Goal: Task Accomplishment & Management: Complete application form

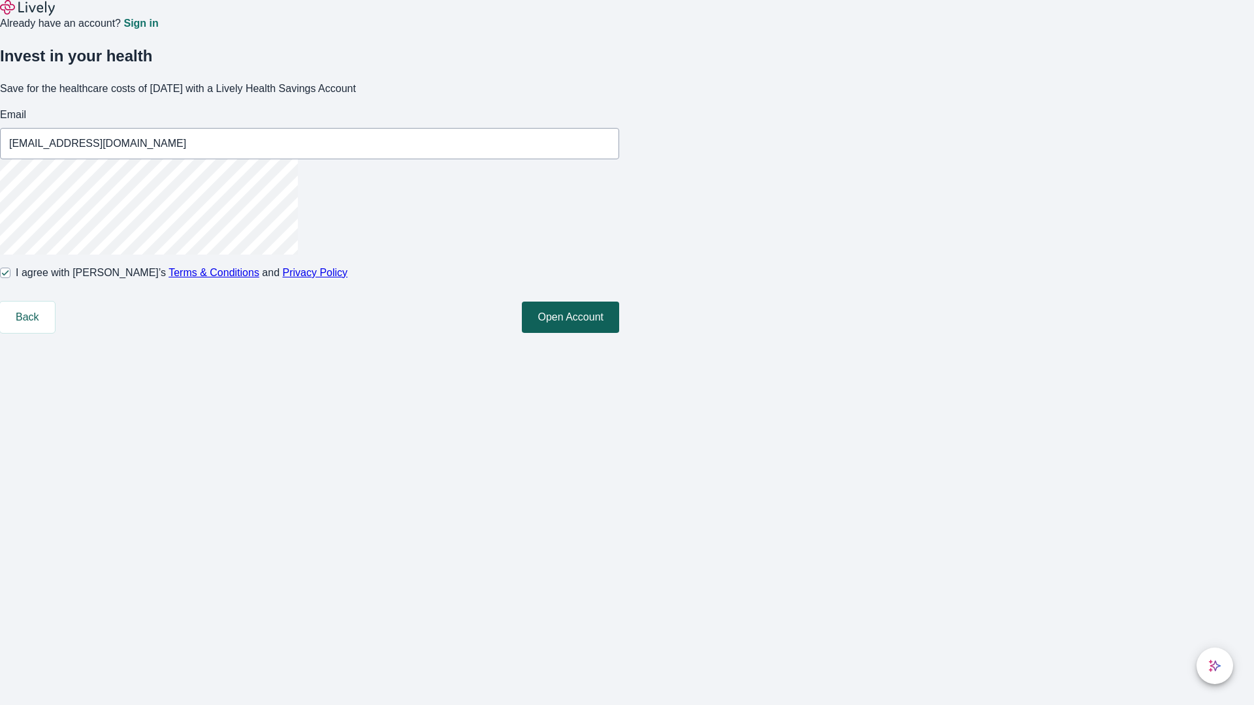
click at [619, 333] on button "Open Account" at bounding box center [570, 317] width 97 height 31
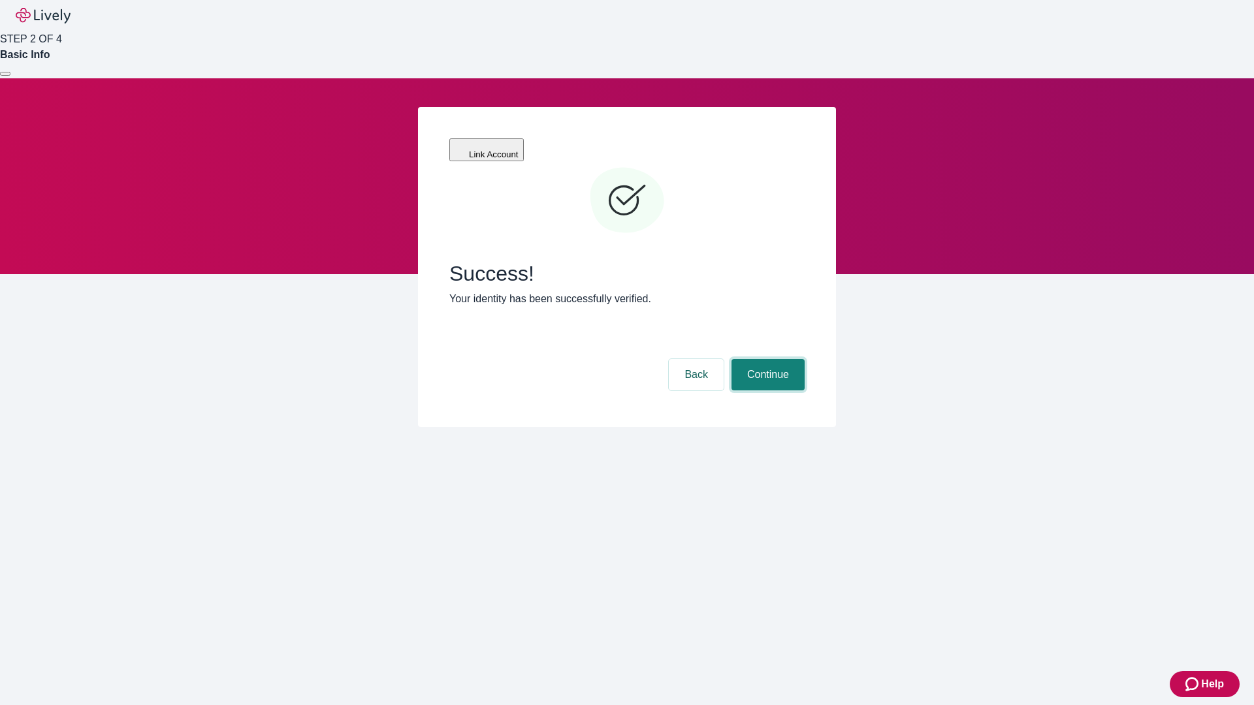
click at [766, 359] on button "Continue" at bounding box center [767, 374] width 73 height 31
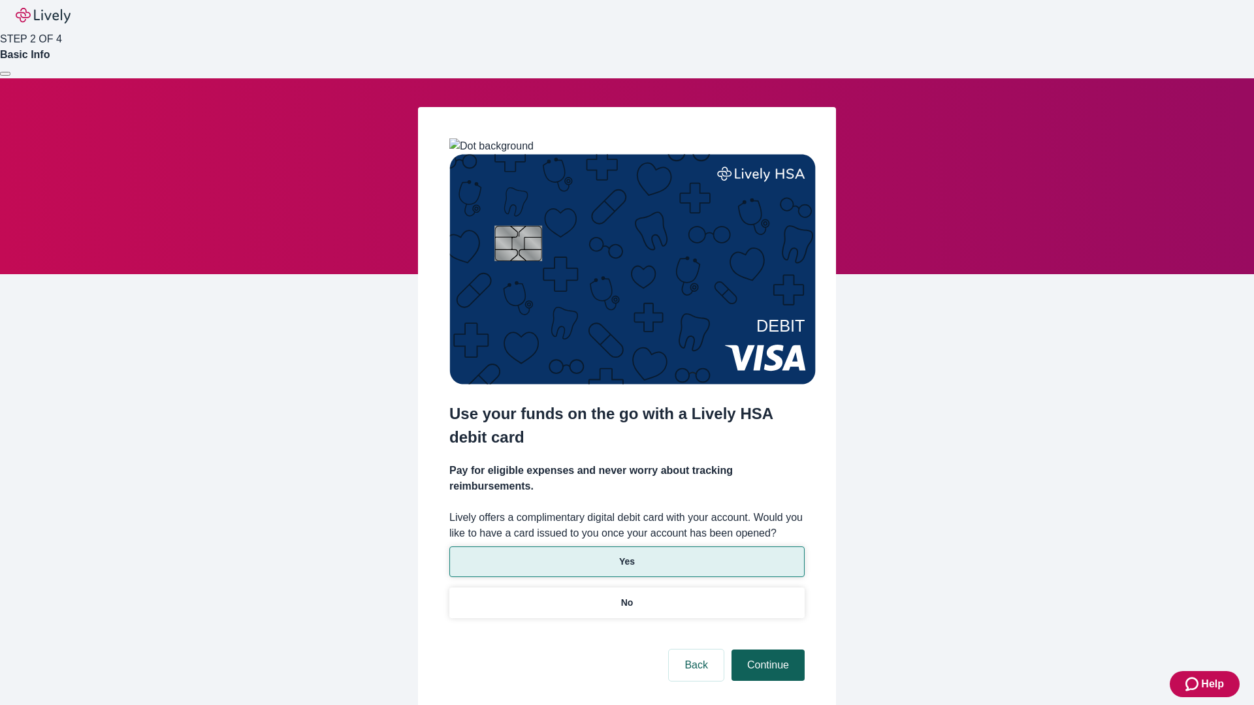
click at [626, 555] on p "Yes" at bounding box center [627, 562] width 16 height 14
click at [766, 650] on button "Continue" at bounding box center [767, 665] width 73 height 31
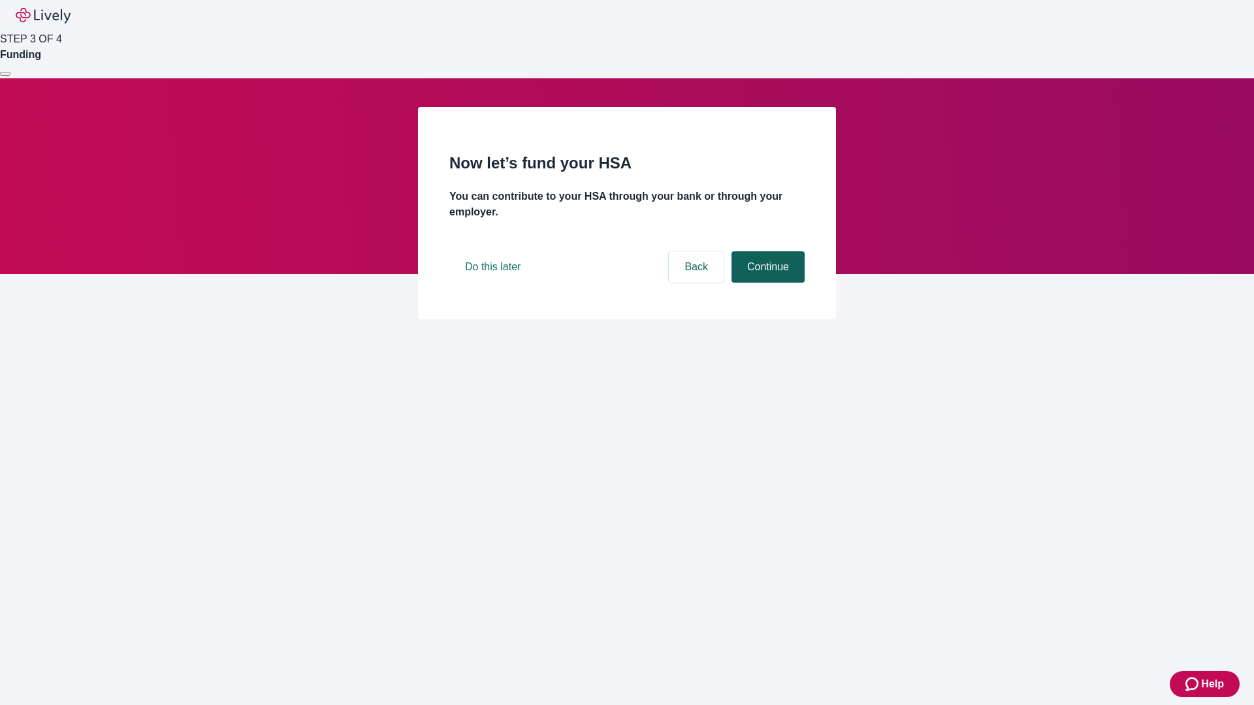
click at [766, 283] on button "Continue" at bounding box center [767, 266] width 73 height 31
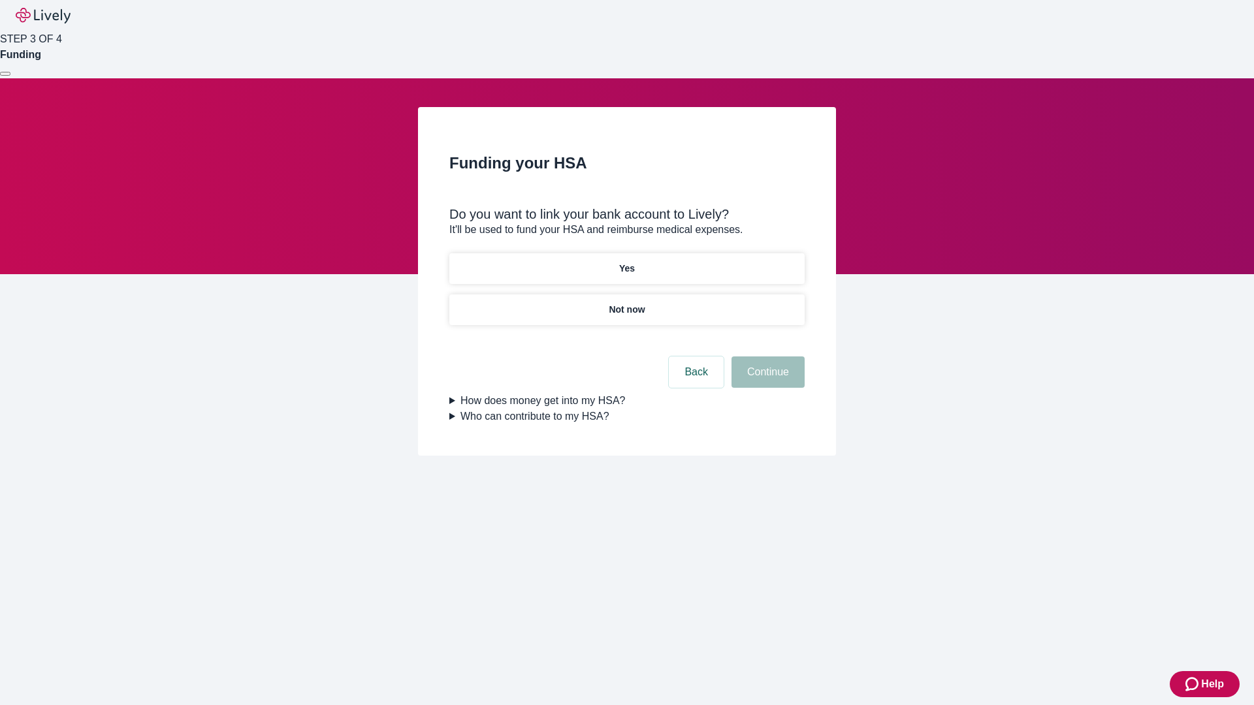
click at [626, 303] on p "Not now" at bounding box center [627, 310] width 36 height 14
click at [766, 380] on button "Continue" at bounding box center [767, 372] width 73 height 31
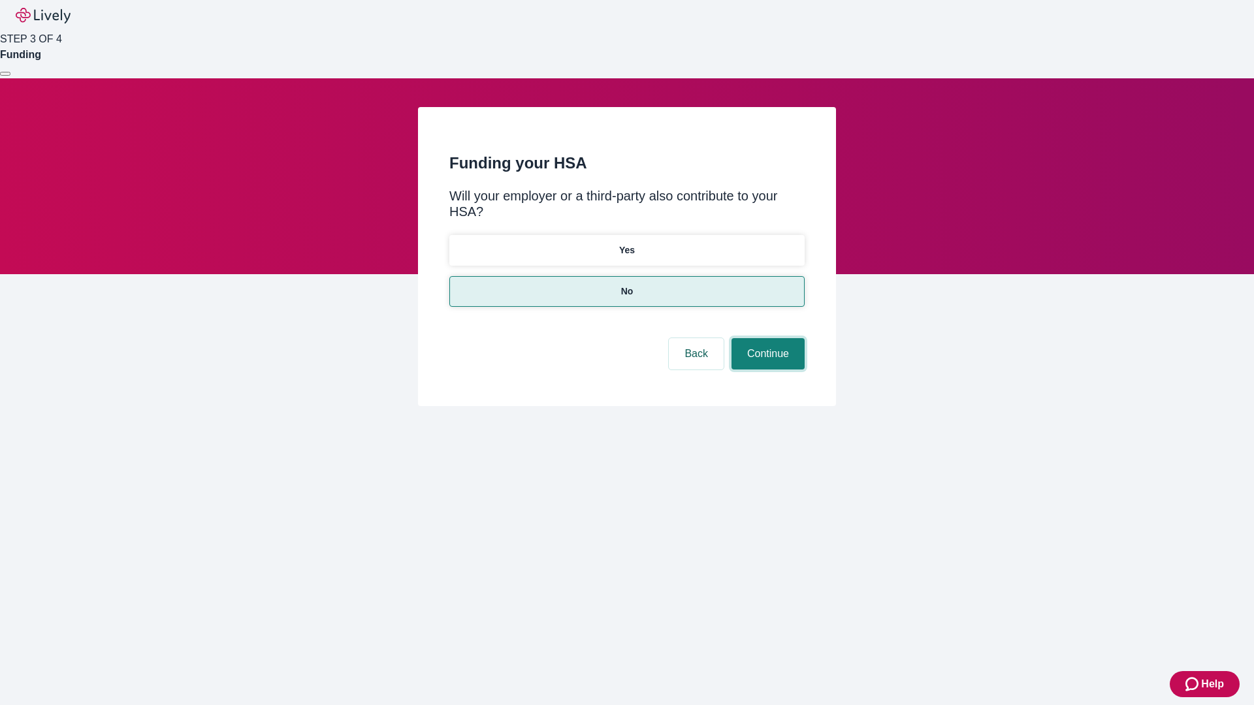
click at [766, 338] on button "Continue" at bounding box center [767, 353] width 73 height 31
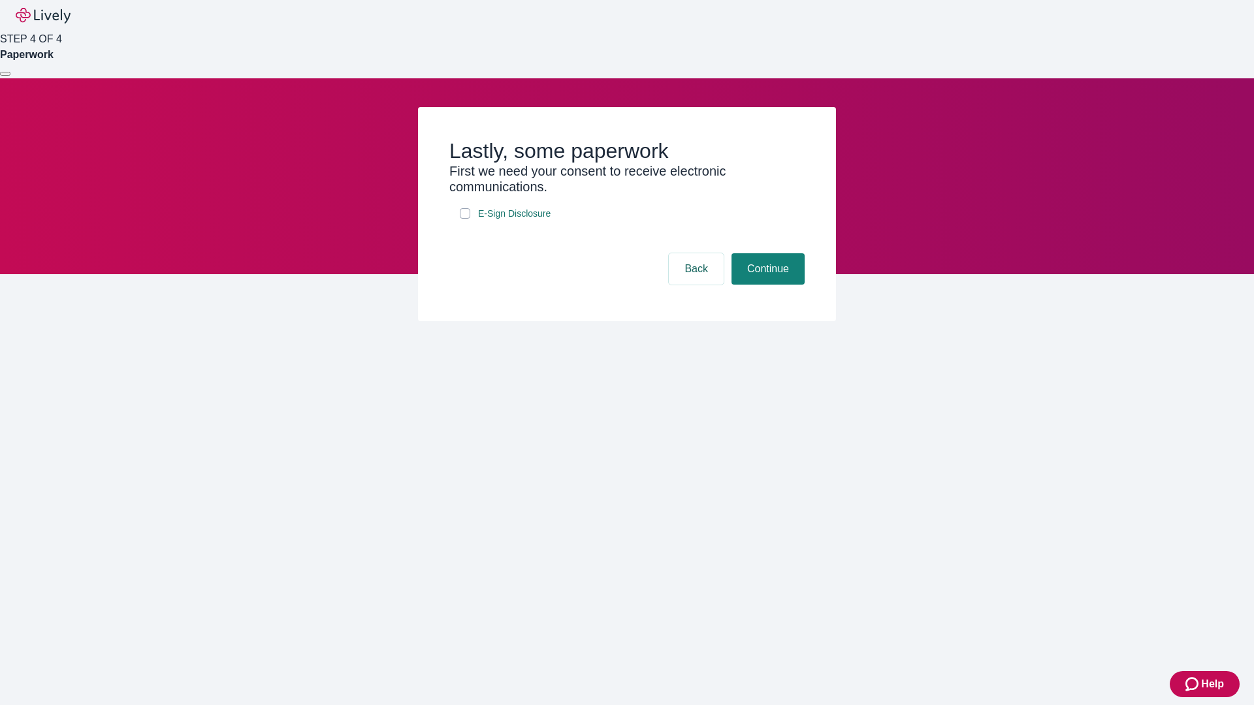
click at [465, 219] on input "E-Sign Disclosure" at bounding box center [465, 213] width 10 height 10
checkbox input "true"
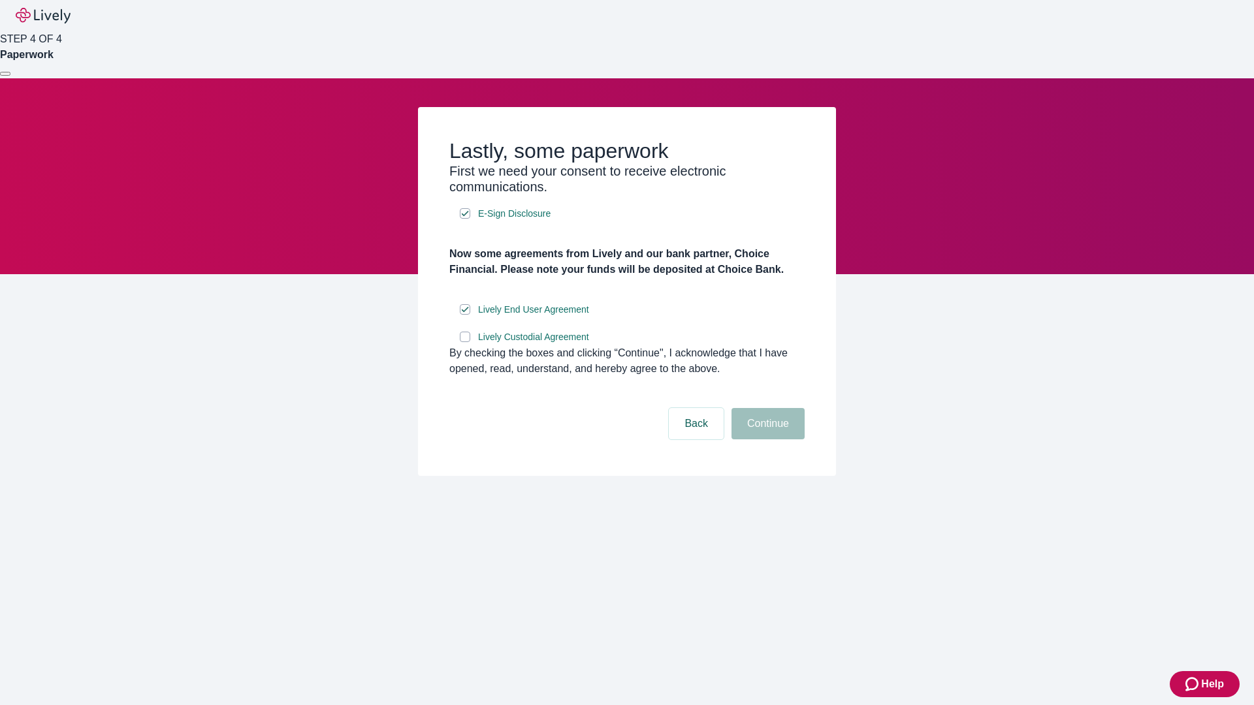
click at [465, 342] on input "Lively Custodial Agreement" at bounding box center [465, 337] width 10 height 10
checkbox input "true"
click at [766, 439] on button "Continue" at bounding box center [767, 423] width 73 height 31
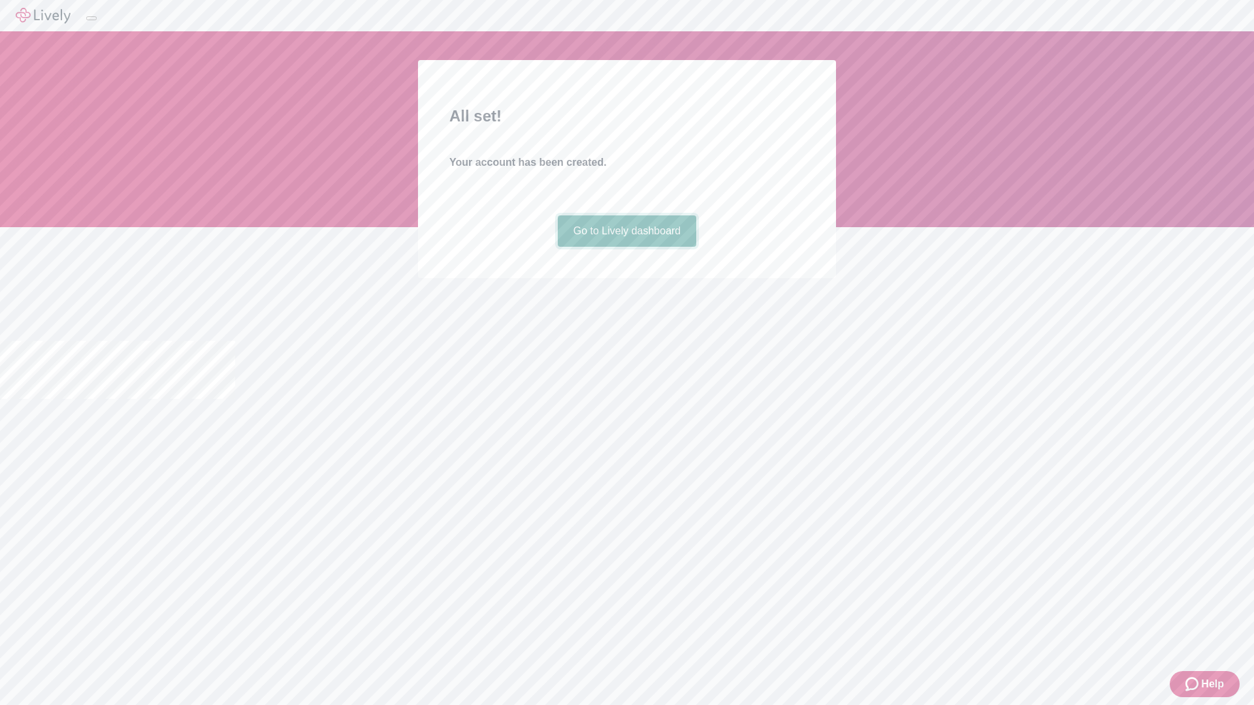
click at [626, 247] on link "Go to Lively dashboard" at bounding box center [627, 230] width 139 height 31
